Goal: Find contact information: Find contact information

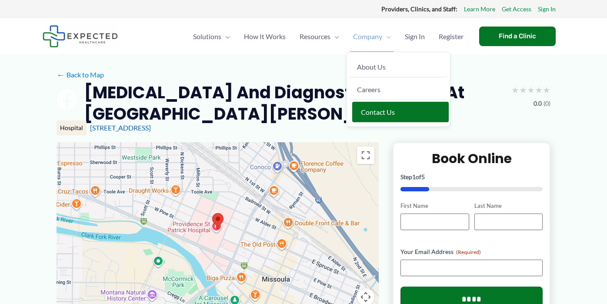
click at [378, 117] on link "Contact Us" at bounding box center [400, 112] width 97 height 20
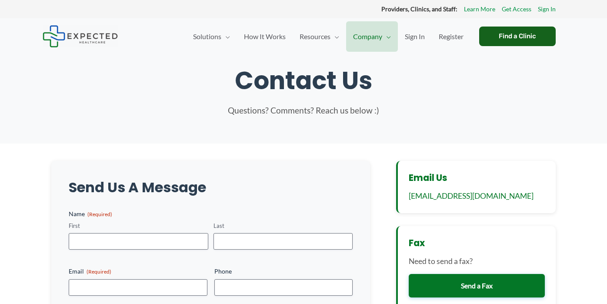
click at [509, 36] on div "Find a Clinic" at bounding box center [517, 37] width 77 height 20
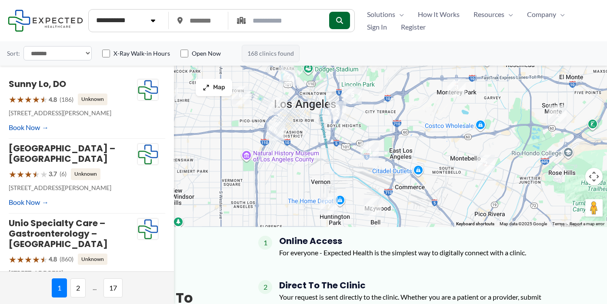
scroll to position [87, 0]
